Goal: Complete application form: Complete application form

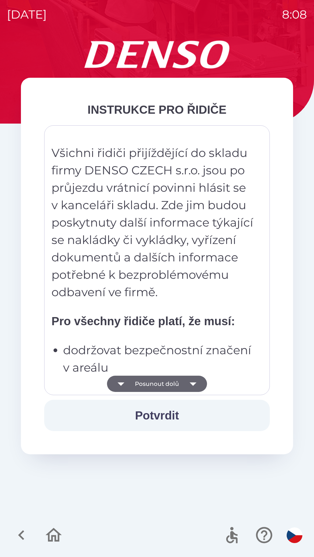
click at [190, 387] on icon "button" at bounding box center [193, 384] width 16 height 16
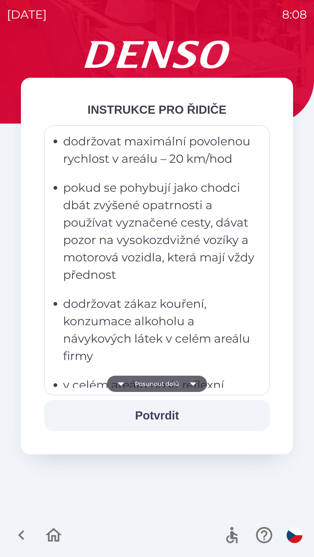
click at [188, 384] on icon "button" at bounding box center [193, 384] width 16 height 16
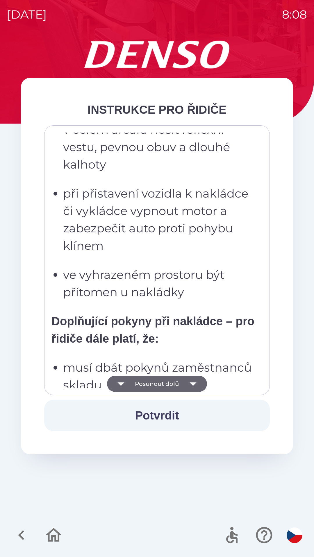
click at [191, 387] on icon "button" at bounding box center [193, 384] width 16 height 16
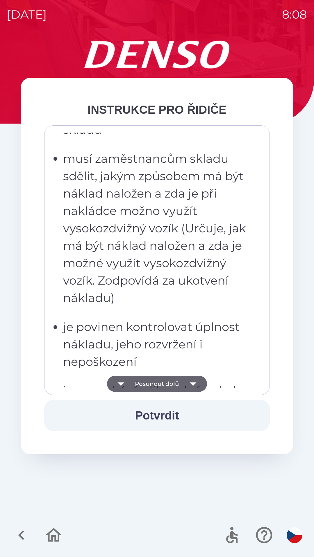
click at [186, 389] on icon "button" at bounding box center [193, 384] width 16 height 16
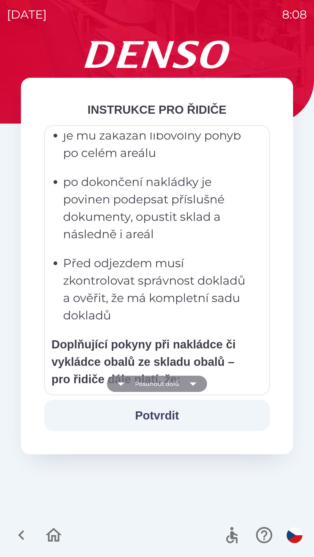
click at [189, 383] on icon "button" at bounding box center [193, 384] width 16 height 16
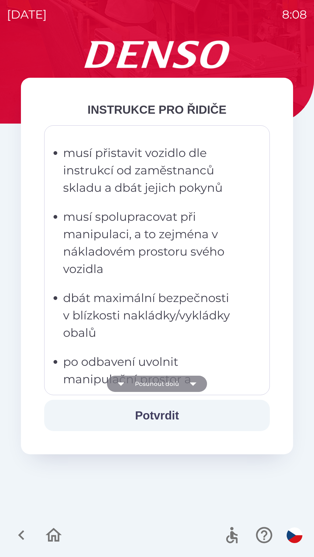
click at [190, 381] on icon "button" at bounding box center [193, 384] width 16 height 16
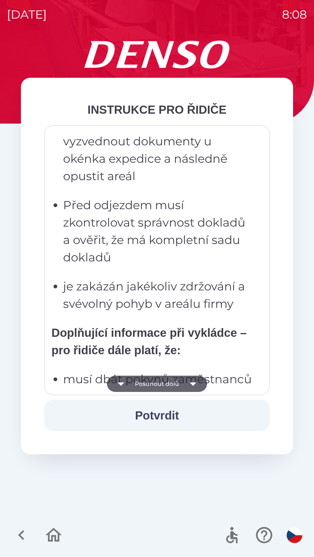
click at [187, 383] on icon "button" at bounding box center [193, 384] width 16 height 16
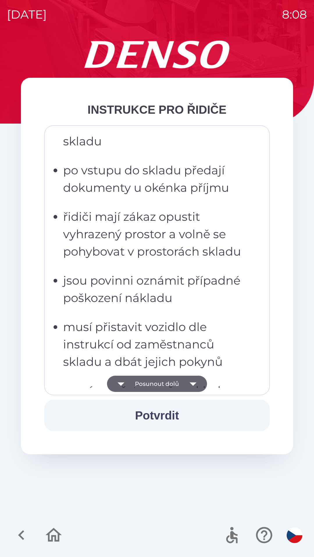
click at [190, 380] on icon "button" at bounding box center [193, 384] width 16 height 16
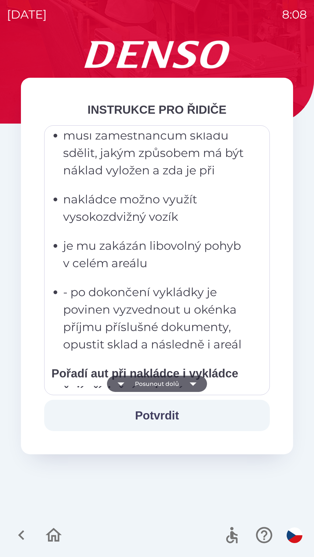
click at [188, 383] on icon "button" at bounding box center [193, 384] width 16 height 16
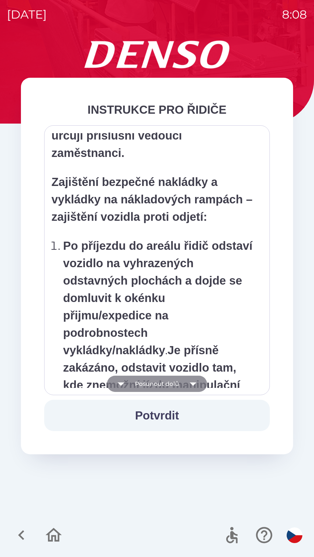
click at [190, 381] on icon "button" at bounding box center [193, 384] width 16 height 16
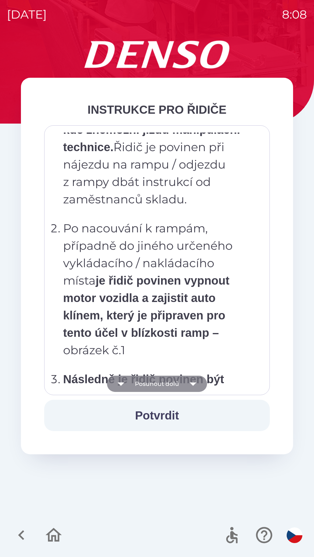
click at [185, 385] on icon "button" at bounding box center [193, 384] width 16 height 16
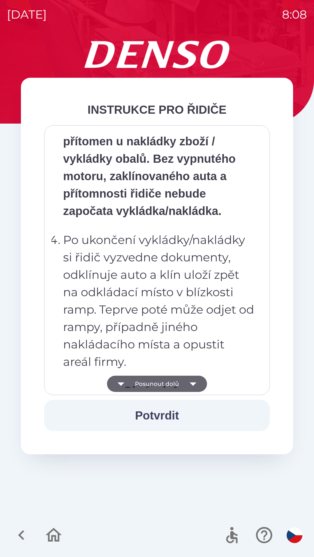
click at [183, 382] on button "Posunout dolů" at bounding box center [157, 384] width 100 height 16
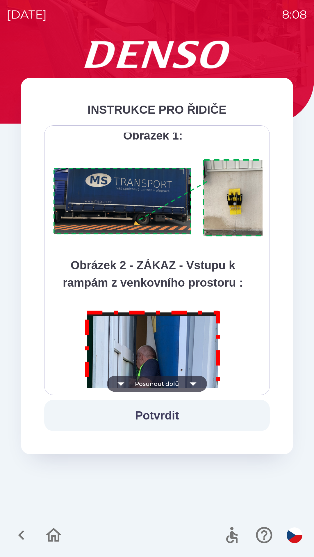
click at [187, 380] on icon "button" at bounding box center [193, 384] width 16 height 16
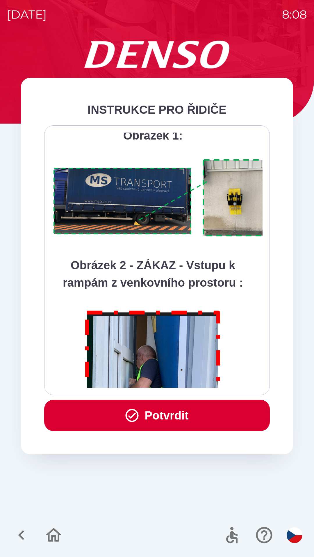
scroll to position [3262, 0]
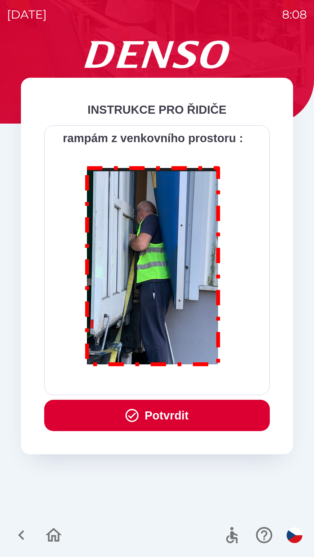
click at [186, 380] on div "Všichni řidiči přijíždějící do skladu firmy DENSO CZECH s.r.o. jsou po průjezdu…" at bounding box center [156, 260] width 211 height 255
click at [172, 412] on button "Potvrdit" at bounding box center [156, 415] width 225 height 31
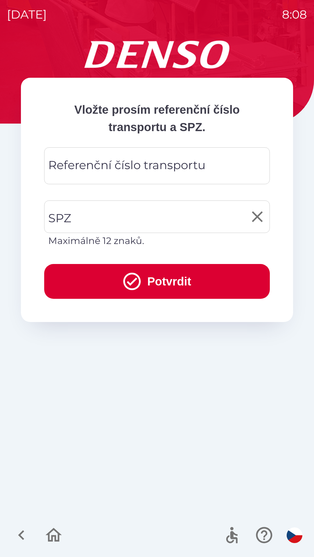
click at [89, 211] on input "SPZ" at bounding box center [152, 216] width 211 height 27
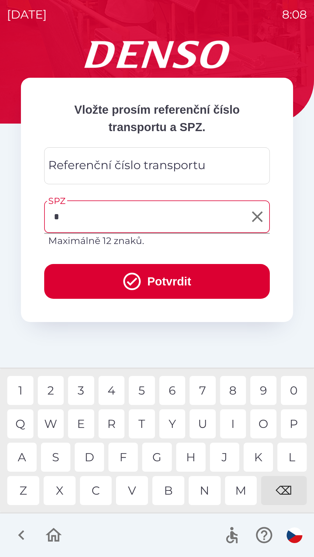
click at [171, 391] on div "6" at bounding box center [172, 390] width 26 height 29
click at [83, 390] on div "3" at bounding box center [81, 390] width 26 height 29
click at [292, 395] on div "0" at bounding box center [293, 390] width 26 height 29
click at [171, 389] on div "6" at bounding box center [172, 390] width 26 height 29
type input "*******"
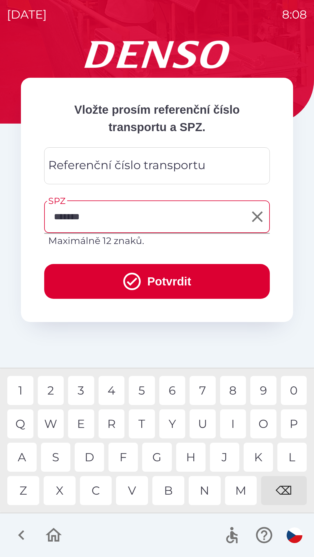
click at [160, 277] on button "Potvrdit" at bounding box center [156, 281] width 225 height 35
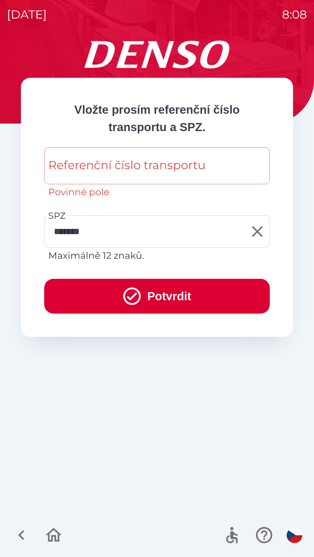
click at [66, 163] on div "Referenční číslo transportu Referenční číslo transportu Povinné pole" at bounding box center [156, 173] width 225 height 52
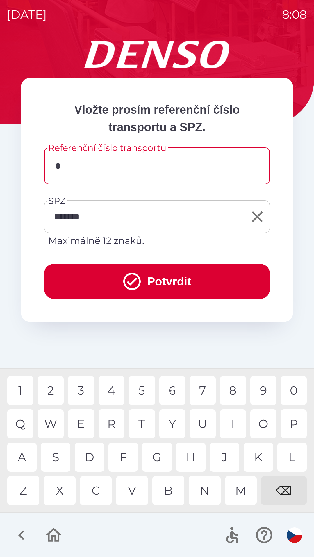
click at [163, 458] on div "G" at bounding box center [156, 457] width 29 height 29
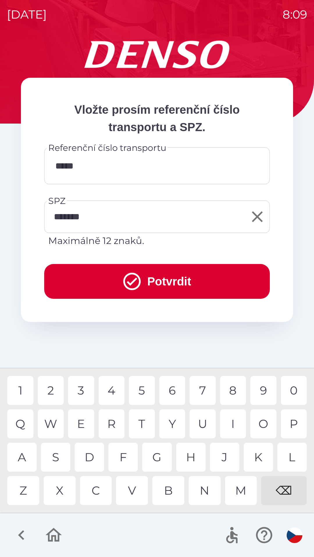
click at [176, 390] on div "6" at bounding box center [172, 390] width 26 height 29
click at [84, 391] on div "3" at bounding box center [81, 390] width 26 height 29
click at [172, 392] on div "6" at bounding box center [172, 390] width 26 height 29
click at [198, 390] on div "7" at bounding box center [202, 390] width 26 height 29
click at [265, 391] on div "9" at bounding box center [263, 390] width 26 height 29
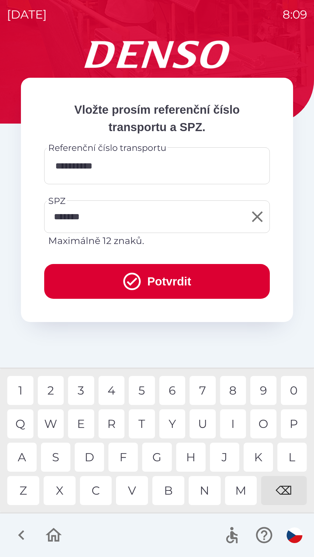
click at [144, 392] on div "5" at bounding box center [142, 390] width 26 height 29
type input "**********"
click at [22, 393] on div "1" at bounding box center [20, 390] width 26 height 29
click at [158, 281] on button "Potvrdit" at bounding box center [156, 281] width 225 height 35
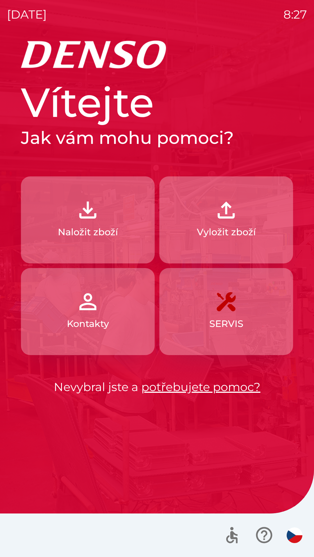
click at [223, 213] on img "button" at bounding box center [226, 210] width 26 height 26
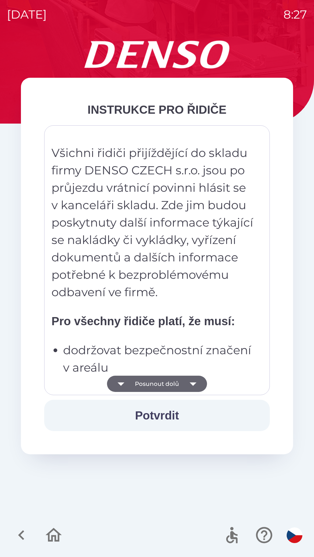
click at [186, 385] on icon "button" at bounding box center [193, 384] width 16 height 16
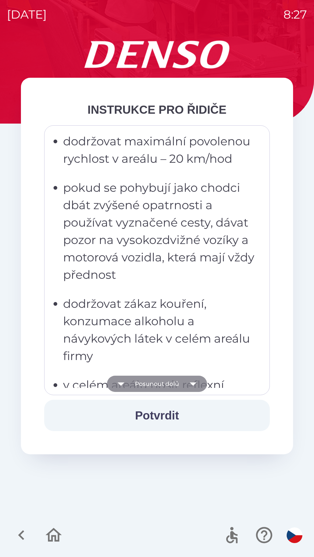
click at [185, 385] on icon "button" at bounding box center [193, 384] width 16 height 16
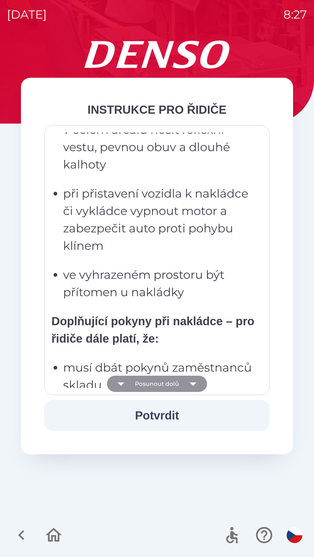
click at [189, 385] on icon "button" at bounding box center [193, 384] width 16 height 16
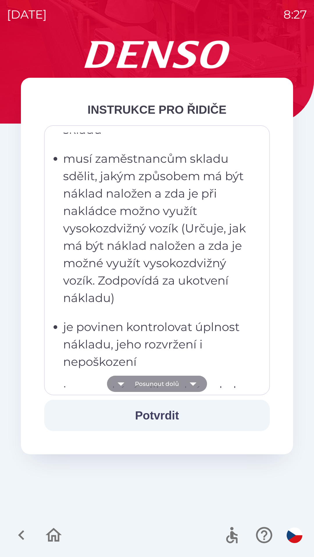
click at [192, 384] on icon "button" at bounding box center [192, 384] width 7 height 3
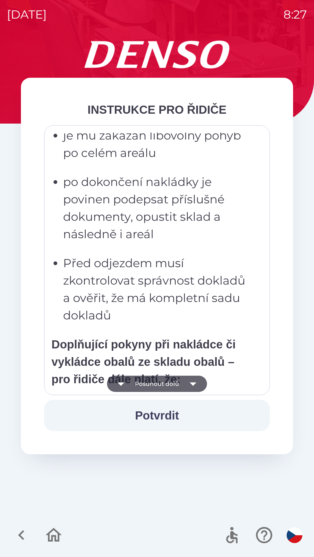
click at [193, 384] on icon "button" at bounding box center [192, 384] width 7 height 3
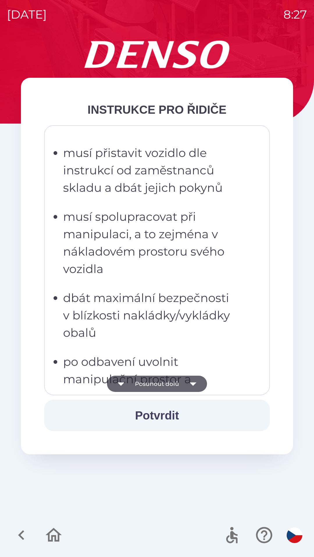
click at [193, 385] on icon "button" at bounding box center [192, 384] width 7 height 3
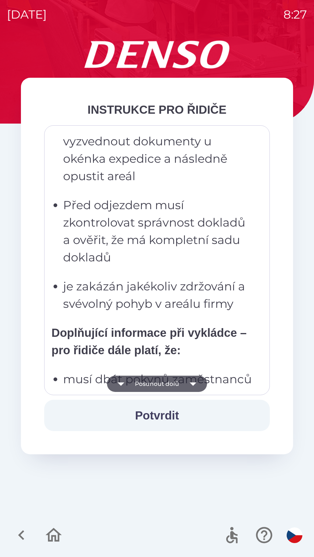
click at [174, 386] on button "Posunout dolů" at bounding box center [157, 384] width 100 height 16
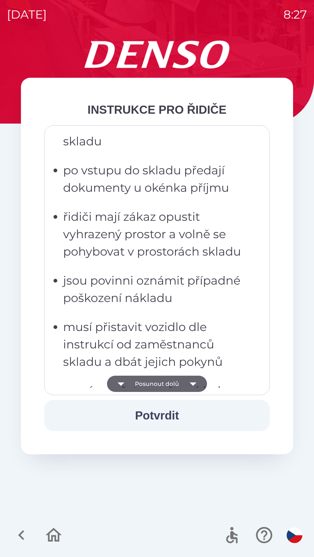
click at [193, 382] on icon "button" at bounding box center [193, 384] width 16 height 16
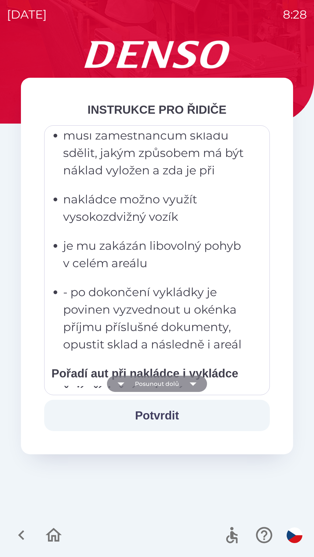
click at [193, 384] on icon "button" at bounding box center [192, 384] width 7 height 3
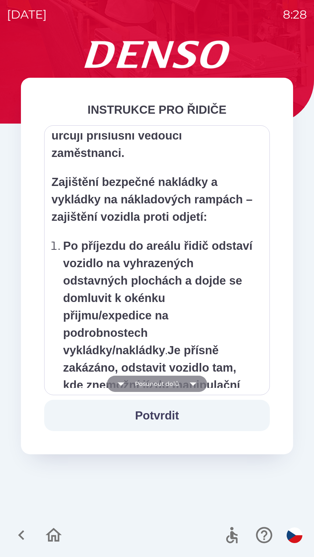
click at [175, 383] on button "Posunout dolů" at bounding box center [157, 384] width 100 height 16
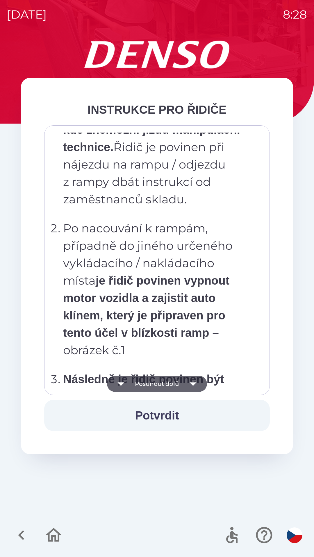
click at [177, 383] on button "Posunout dolů" at bounding box center [157, 384] width 100 height 16
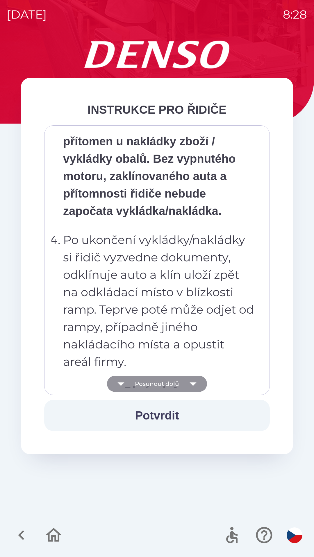
click at [193, 383] on icon "button" at bounding box center [192, 384] width 7 height 3
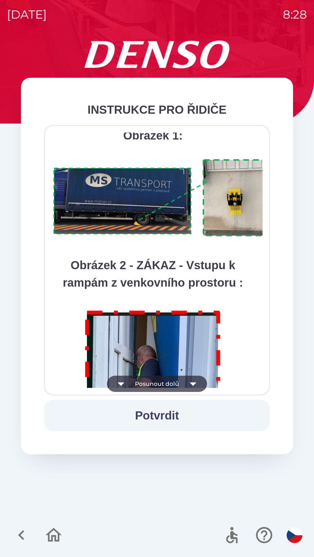
click at [193, 384] on icon "button" at bounding box center [192, 384] width 7 height 3
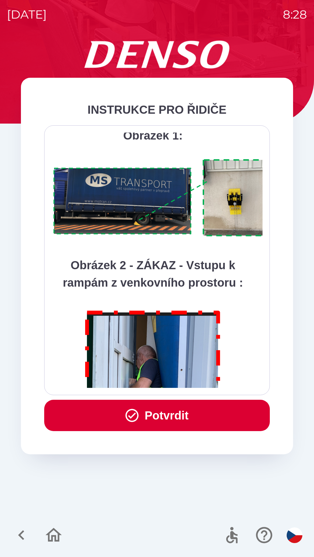
scroll to position [3262, 0]
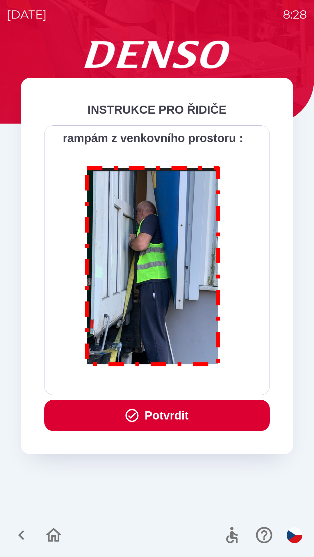
click at [130, 416] on icon "button" at bounding box center [131, 415] width 13 height 13
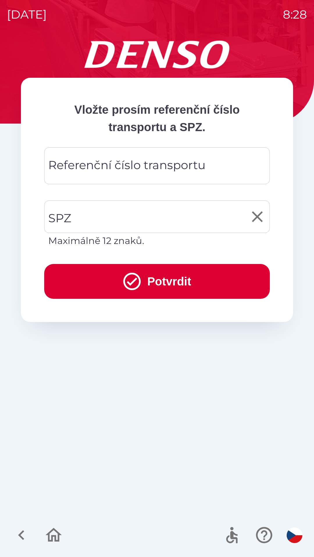
click at [94, 219] on input "SPZ" at bounding box center [152, 216] width 211 height 27
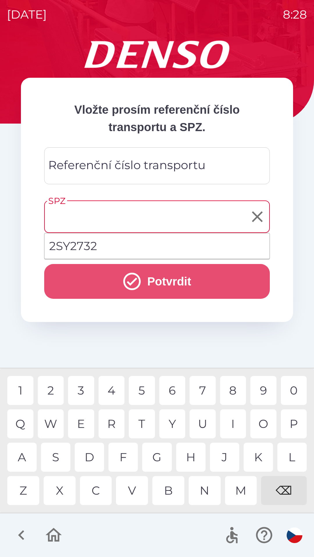
click at [132, 282] on icon "submit" at bounding box center [131, 281] width 21 height 21
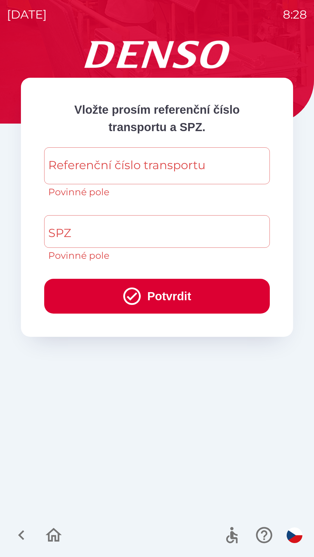
click at [126, 164] on div "Referenční číslo transportu Referenční číslo transportu Povinné pole" at bounding box center [156, 173] width 225 height 52
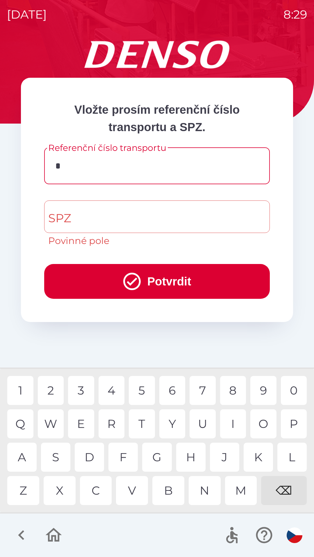
click at [174, 422] on div "Y" at bounding box center [172, 424] width 26 height 29
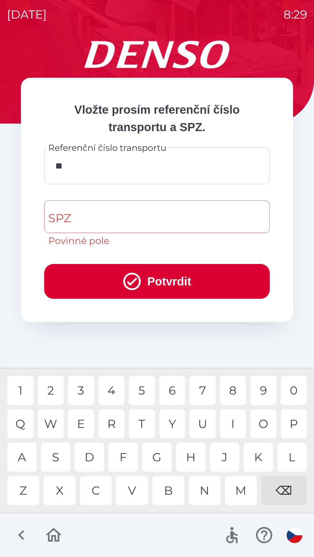
click at [240, 491] on div "M" at bounding box center [241, 490] width 32 height 29
click at [295, 452] on div "L" at bounding box center [291, 457] width 29 height 29
click at [200, 424] on div "U" at bounding box center [202, 424] width 26 height 29
click at [143, 390] on div "5" at bounding box center [142, 390] width 26 height 29
click at [201, 392] on div "7" at bounding box center [202, 390] width 26 height 29
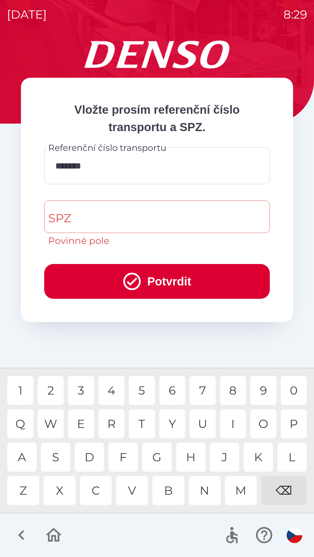
click at [291, 389] on div "0" at bounding box center [293, 390] width 26 height 29
click at [293, 392] on div "0" at bounding box center [293, 390] width 26 height 29
click at [82, 390] on div "3" at bounding box center [81, 390] width 26 height 29
click at [174, 393] on div "6" at bounding box center [172, 390] width 26 height 29
type input "**********"
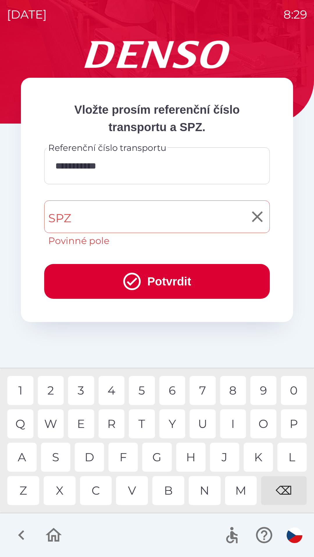
click at [118, 219] on input "SPZ" at bounding box center [152, 216] width 211 height 27
click at [52, 391] on div "2" at bounding box center [51, 390] width 26 height 29
click at [58, 459] on div "S" at bounding box center [55, 457] width 29 height 29
click at [172, 422] on div "Y" at bounding box center [172, 424] width 26 height 29
click at [80, 391] on div "3" at bounding box center [81, 390] width 26 height 29
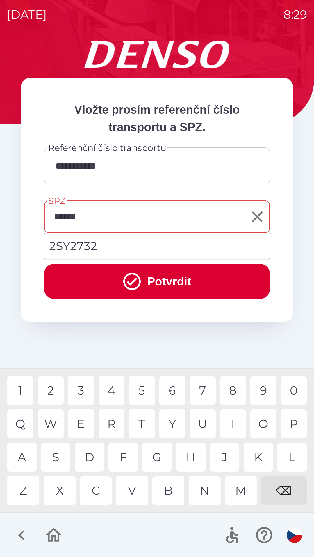
type input "*******"
click at [54, 390] on div "2" at bounding box center [51, 390] width 26 height 29
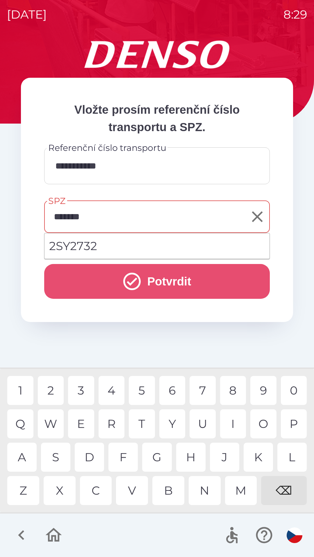
click at [134, 283] on icon "submit" at bounding box center [131, 281] width 21 height 21
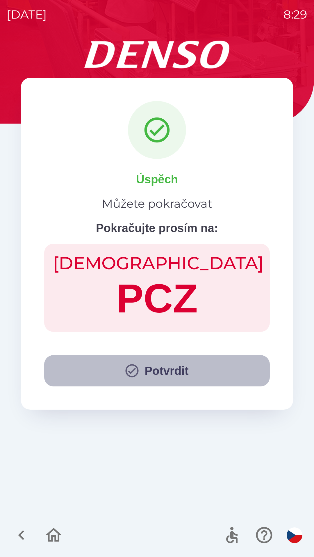
click at [131, 370] on icon "button" at bounding box center [132, 371] width 16 height 16
